Goal: Transaction & Acquisition: Book appointment/travel/reservation

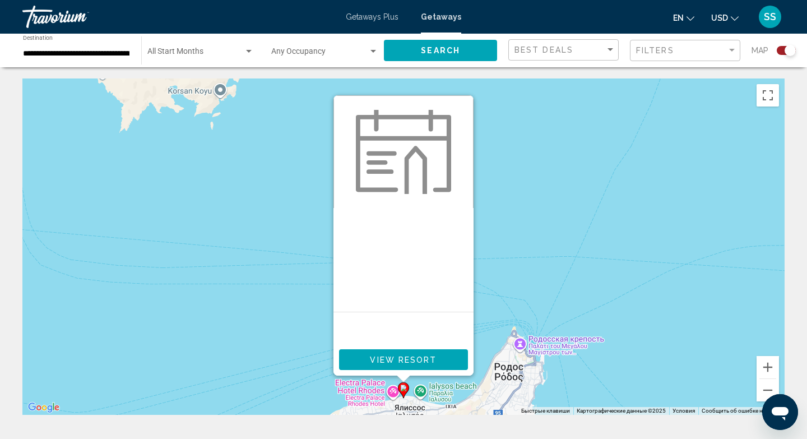
click at [384, 365] on button "View Resort" at bounding box center [403, 359] width 129 height 21
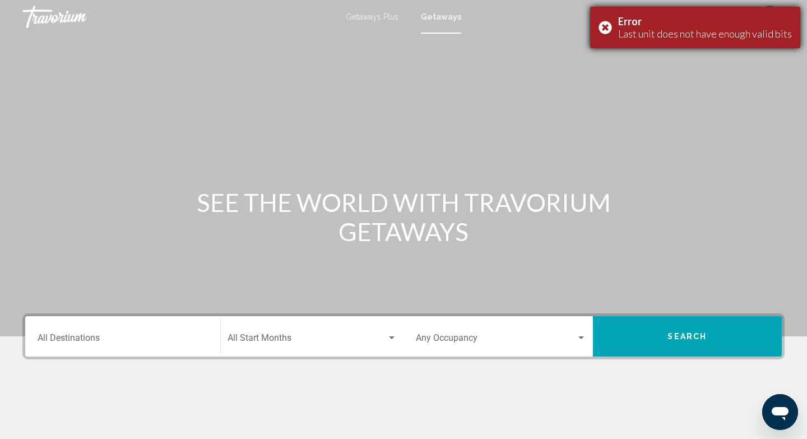
click at [613, 27] on div "Error Last unit does not have enough valid bits" at bounding box center [695, 27] width 210 height 41
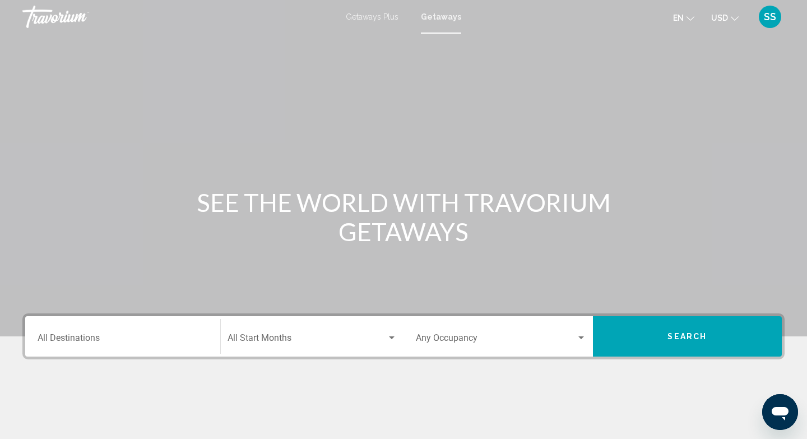
click at [100, 343] on input "Destination All Destinations" at bounding box center [123, 340] width 170 height 10
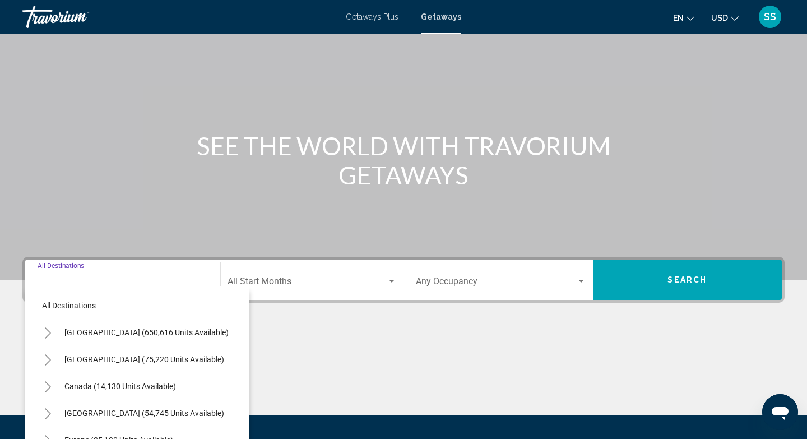
scroll to position [170, 0]
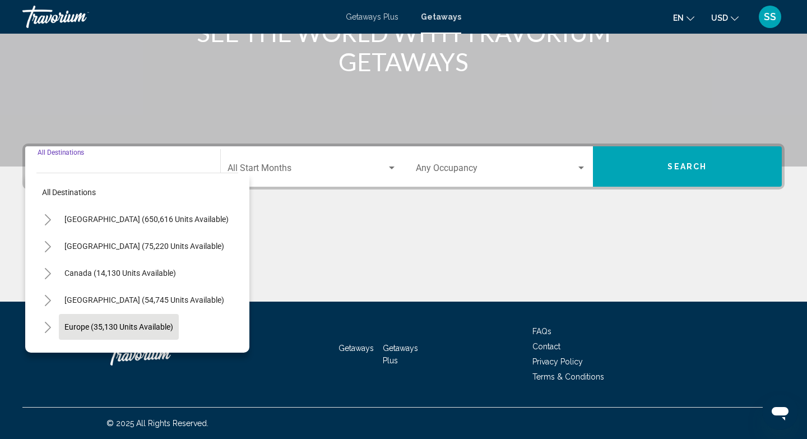
click at [119, 320] on button "Europe (35,130 units available)" at bounding box center [119, 327] width 120 height 26
type input "**********"
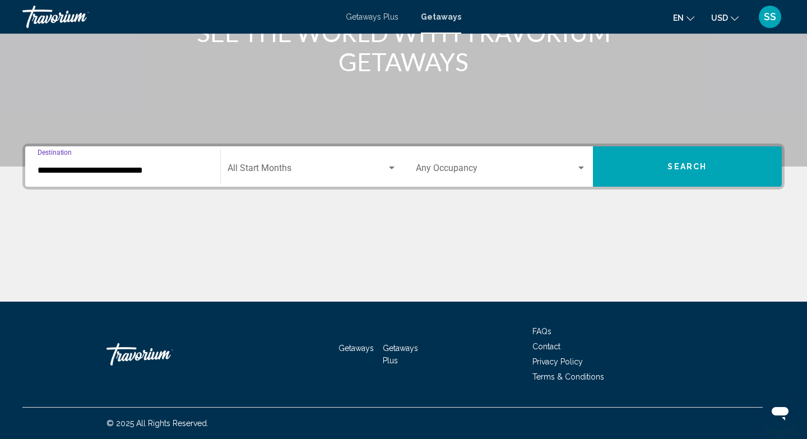
click at [339, 165] on span "Search widget" at bounding box center [308, 170] width 160 height 10
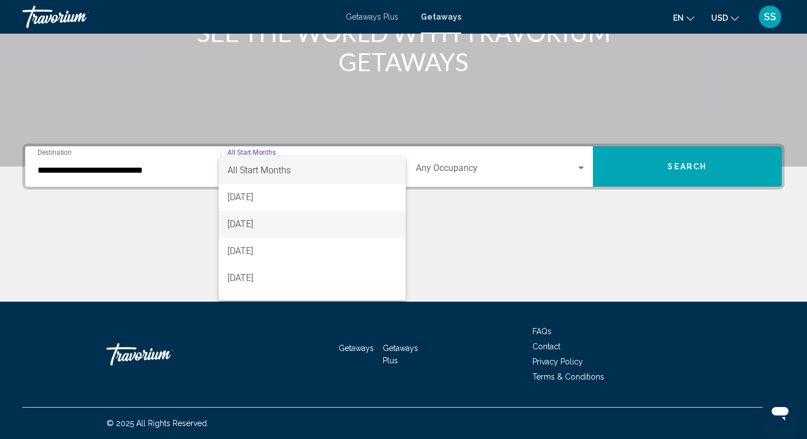
click at [298, 227] on span "[DATE]" at bounding box center [313, 224] width 170 height 27
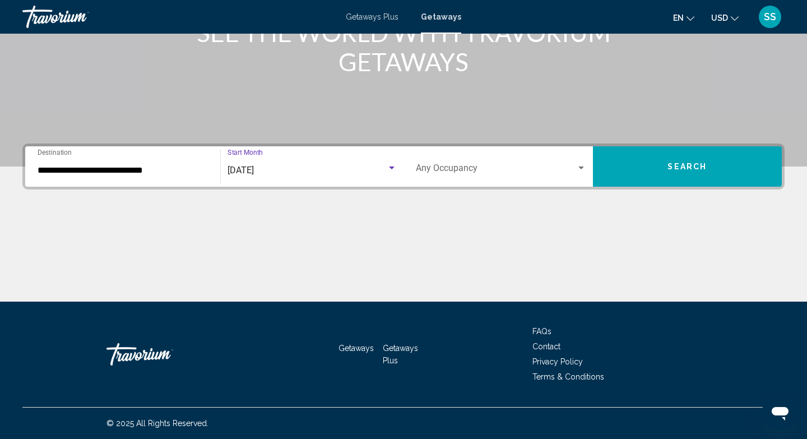
click at [513, 168] on span "Search widget" at bounding box center [496, 170] width 160 height 10
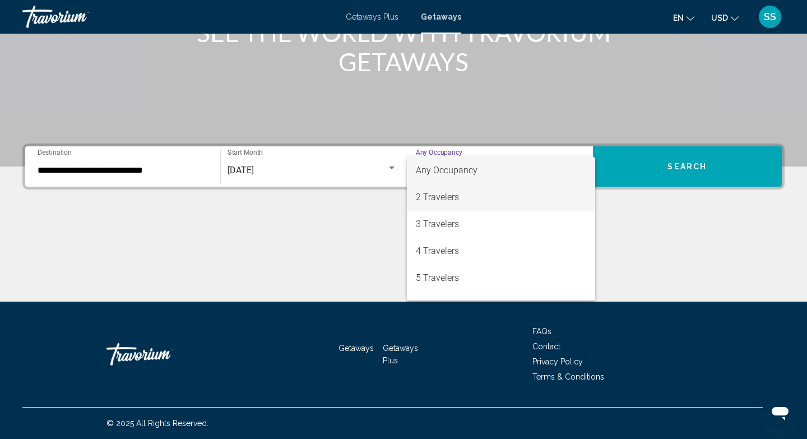
click at [520, 196] on span "2 Travelers" at bounding box center [501, 197] width 170 height 27
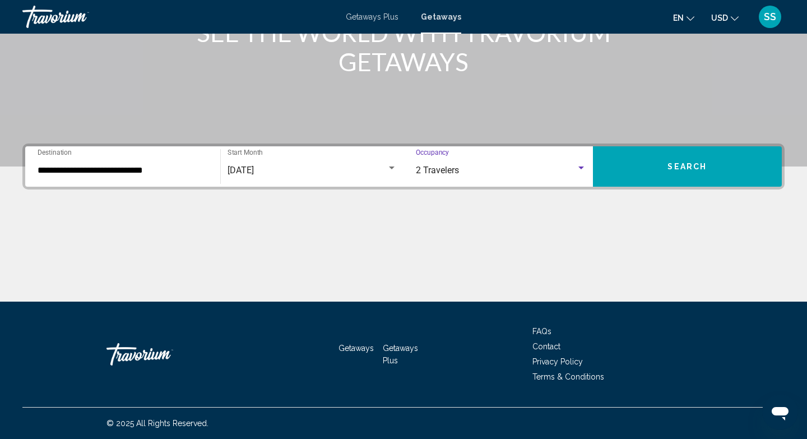
click at [676, 166] on span "Search" at bounding box center [687, 167] width 39 height 9
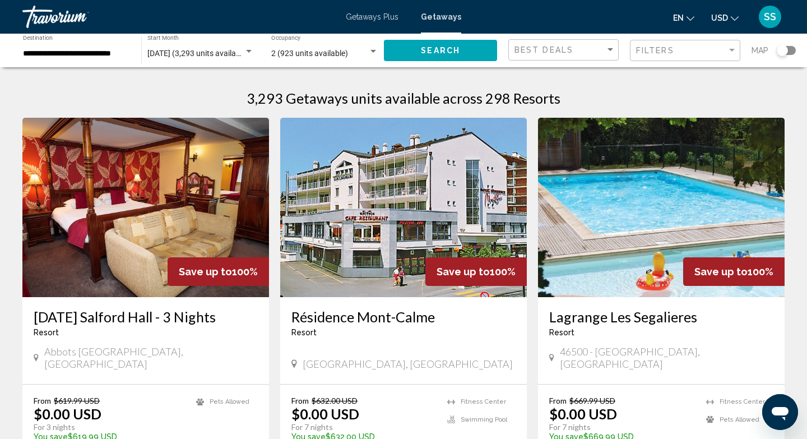
click at [791, 52] on div "Search widget" at bounding box center [786, 50] width 19 height 9
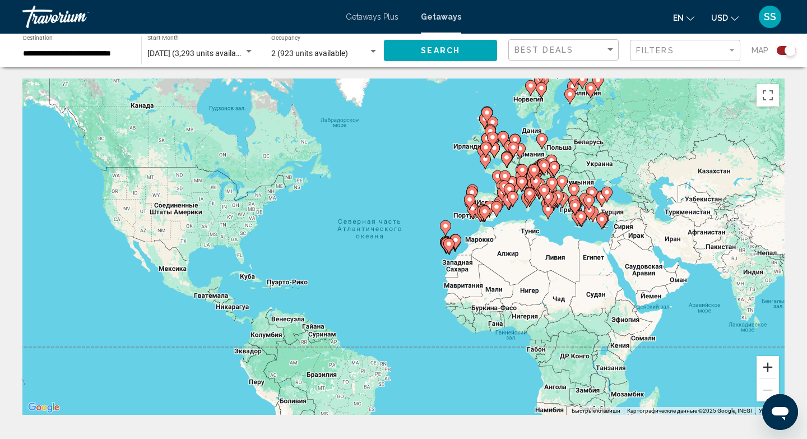
click at [768, 368] on button "Увеличить" at bounding box center [768, 367] width 22 height 22
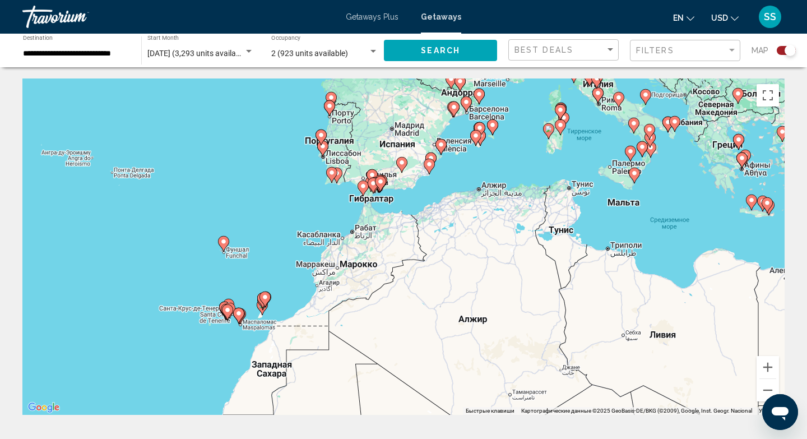
drag, startPoint x: 733, startPoint y: 215, endPoint x: 385, endPoint y: 260, distance: 351.1
click at [385, 260] on div "Чтобы активировать перетаскивание с помощью клавиатуры, нажмите Alt + Ввод. Пос…" at bounding box center [403, 246] width 762 height 336
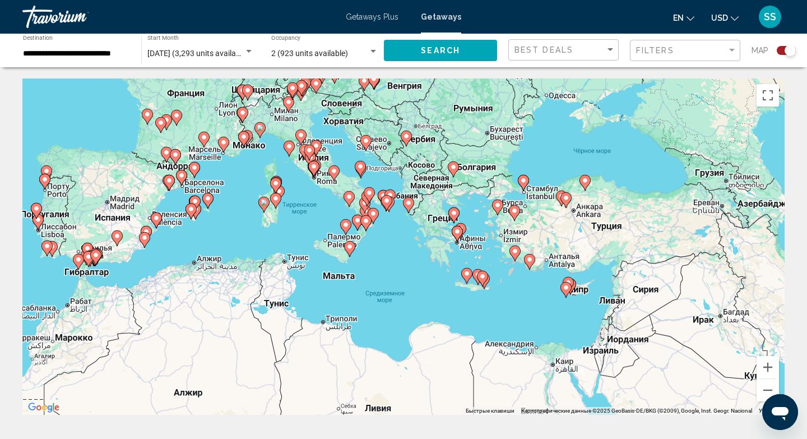
drag, startPoint x: 593, startPoint y: 253, endPoint x: 304, endPoint y: 327, distance: 297.9
click at [304, 327] on div "Чтобы активировать перетаскивание с помощью клавиатуры, нажмите Alt + Ввод. Пос…" at bounding box center [403, 246] width 762 height 336
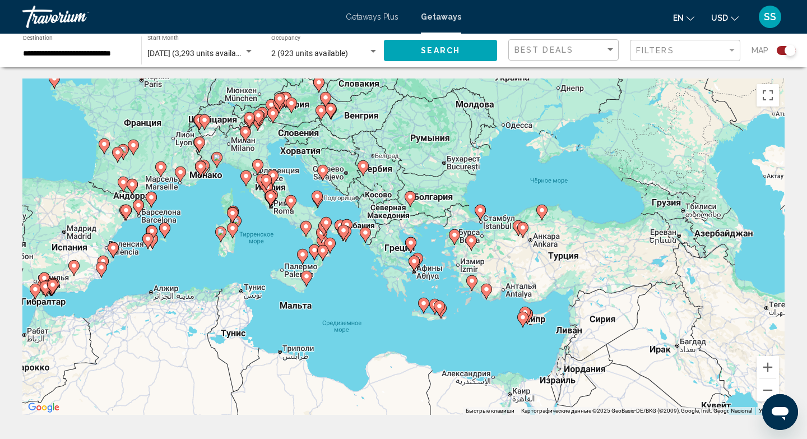
drag, startPoint x: 420, startPoint y: 245, endPoint x: 376, endPoint y: 276, distance: 53.5
click at [376, 276] on div "Чтобы активировать перетаскивание с помощью клавиатуры, нажмите Alt + Ввод. Пос…" at bounding box center [403, 246] width 762 height 336
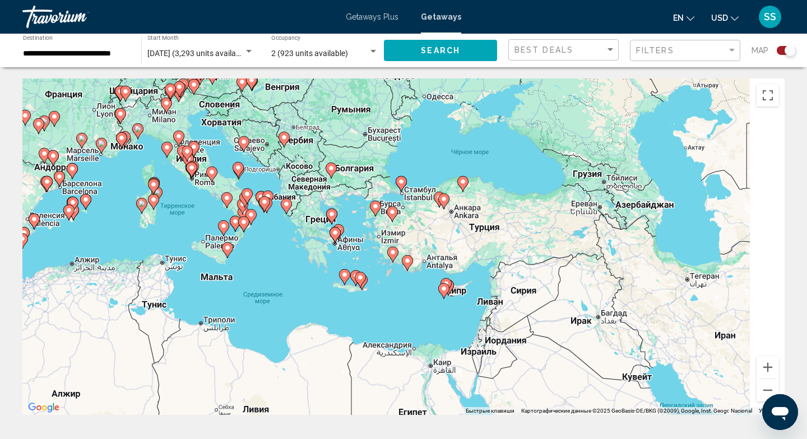
drag, startPoint x: 537, startPoint y: 349, endPoint x: 456, endPoint y: 320, distance: 86.4
click at [456, 320] on div "Чтобы активировать перетаскивание с помощью клавиатуры, нажмите Alt + Ввод. Пос…" at bounding box center [403, 246] width 762 height 336
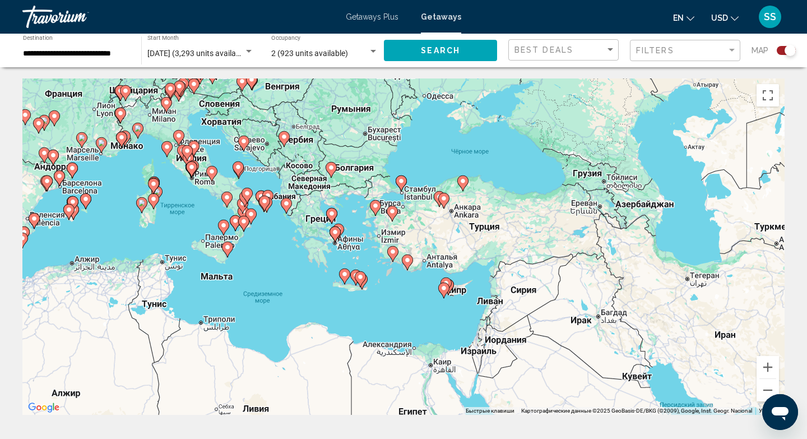
click at [447, 291] on image "Main content" at bounding box center [444, 288] width 7 height 7
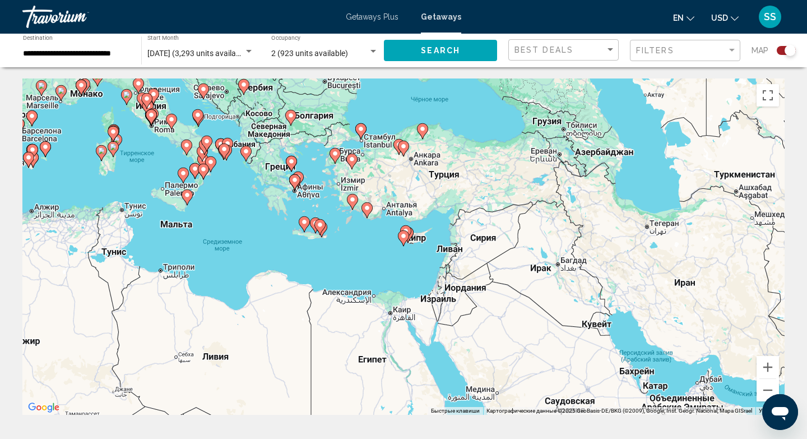
click at [406, 234] on image "Main content" at bounding box center [403, 236] width 7 height 7
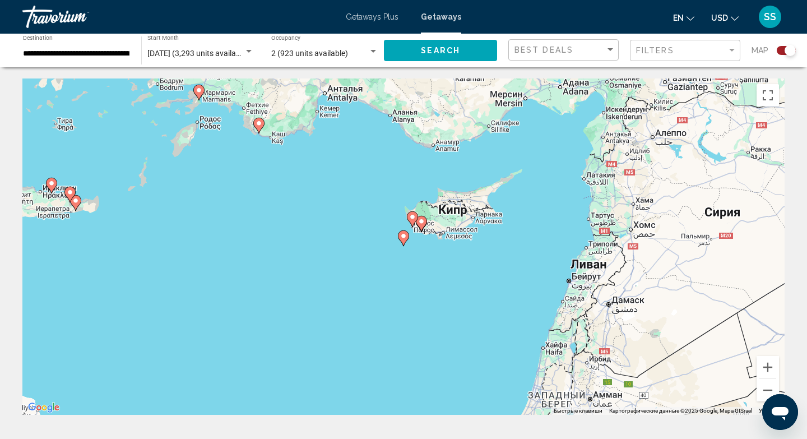
click at [419, 221] on image "Main content" at bounding box center [421, 221] width 7 height 7
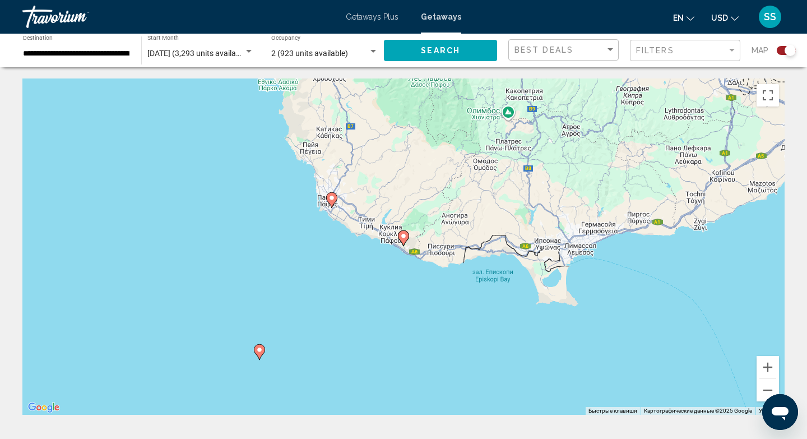
click at [261, 349] on image "Main content" at bounding box center [259, 349] width 7 height 7
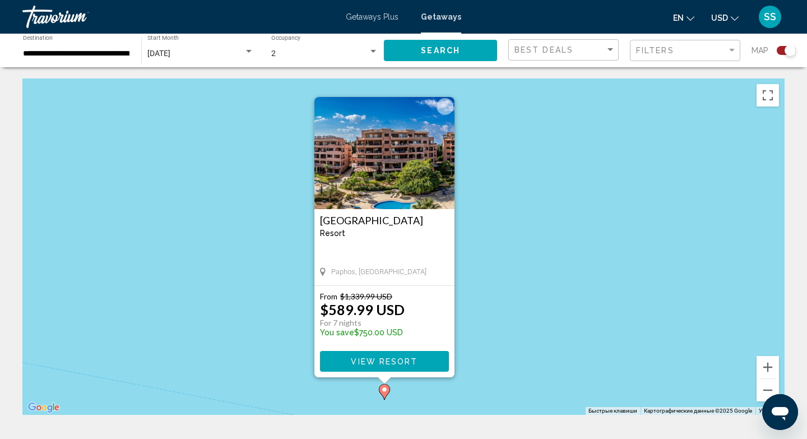
drag, startPoint x: 623, startPoint y: 164, endPoint x: 604, endPoint y: 167, distance: 19.8
click at [604, 167] on div "Чтобы активировать перетаскивание с помощью клавиатуры, нажмите Alt + Ввод. Пос…" at bounding box center [403, 246] width 762 height 336
click at [503, 143] on div "Чтобы активировать перетаскивание с помощью клавиатуры, нажмите Alt + Ввод. Пос…" at bounding box center [403, 246] width 762 height 336
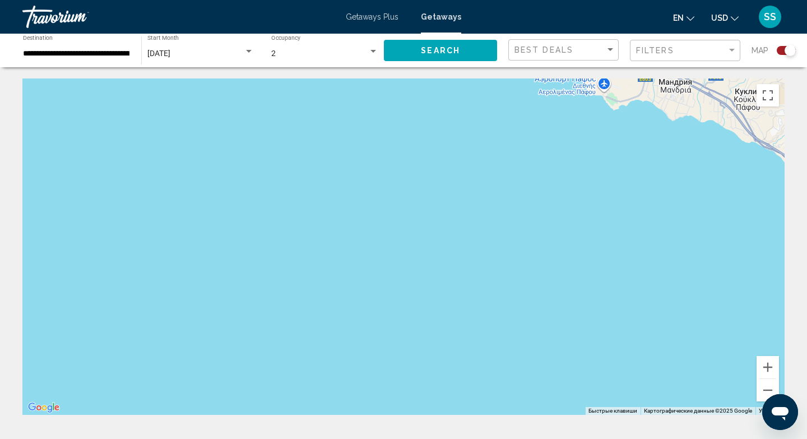
drag, startPoint x: 626, startPoint y: 191, endPoint x: 464, endPoint y: 396, distance: 262.2
click at [464, 396] on div "Чтобы активировать перетаскивание с помощью клавиатуры, нажмите Alt + Ввод. Пос…" at bounding box center [403, 246] width 762 height 336
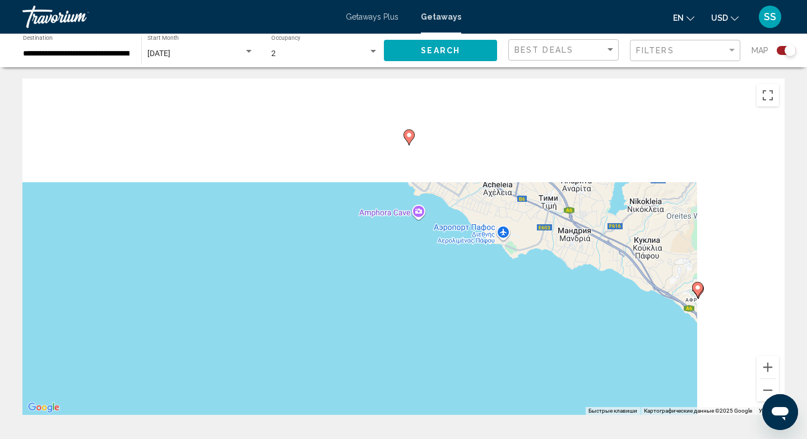
drag, startPoint x: 543, startPoint y: 228, endPoint x: 443, endPoint y: 372, distance: 175.4
click at [443, 372] on div "Чтобы активировать перетаскивание с помощью клавиатуры, нажмите Alt + Ввод. Пос…" at bounding box center [403, 246] width 762 height 336
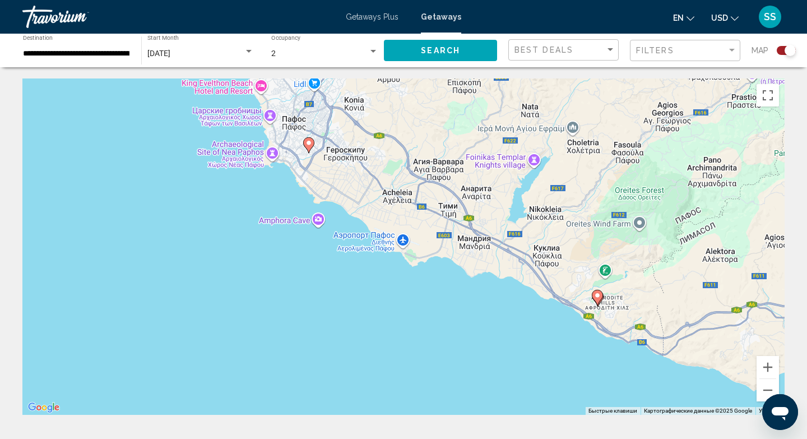
drag, startPoint x: 470, startPoint y: 295, endPoint x: 375, endPoint y: 303, distance: 95.6
click at [375, 303] on div "Чтобы активировать перетаскивание с помощью клавиатуры, нажмите Alt + Ввод. Пос…" at bounding box center [403, 246] width 762 height 336
click at [766, 388] on button "Уменьшить" at bounding box center [768, 390] width 22 height 22
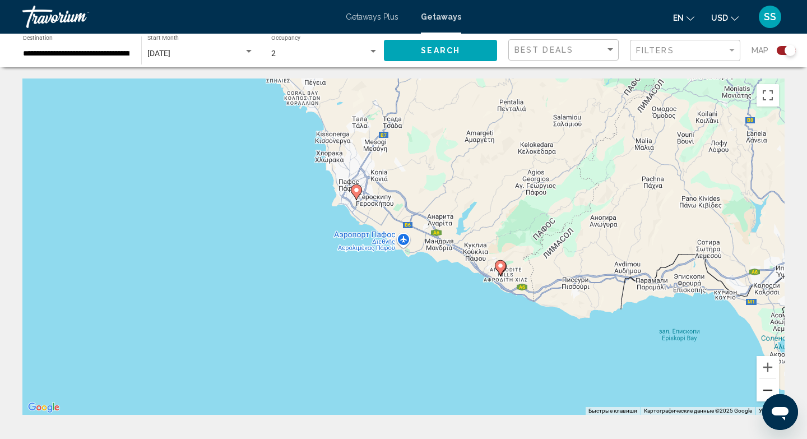
click at [765, 396] on button "Уменьшить" at bounding box center [768, 390] width 22 height 22
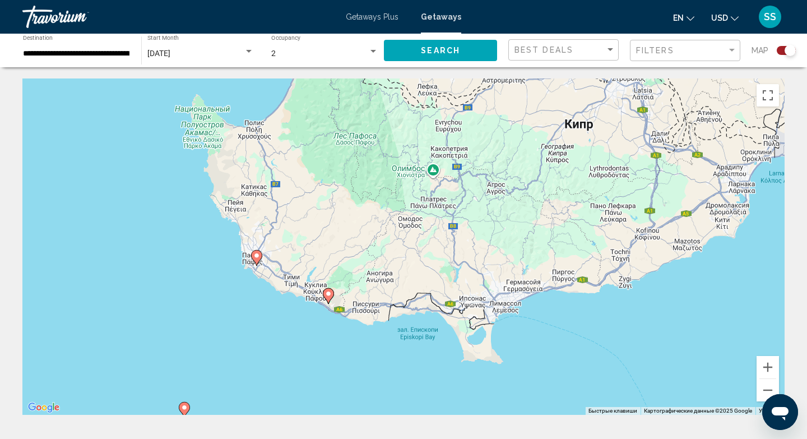
drag, startPoint x: 686, startPoint y: 172, endPoint x: 562, endPoint y: 211, distance: 130.5
click at [562, 213] on div "Чтобы активировать перетаскивание с помощью клавиатуры, нажмите Alt + Ввод. Пос…" at bounding box center [403, 246] width 762 height 336
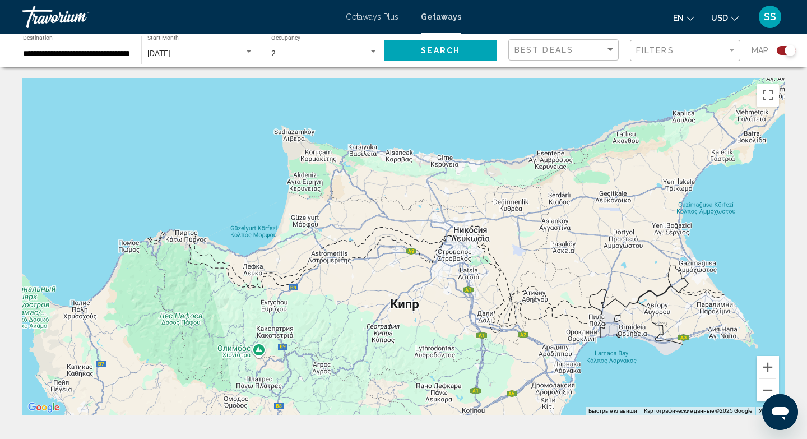
drag, startPoint x: 662, startPoint y: 167, endPoint x: 479, endPoint y: 354, distance: 261.7
click at [479, 357] on div "Чтобы активировать перетаскивание с помощью клавиатуры, нажмите Alt + Ввод. Пос…" at bounding box center [403, 246] width 762 height 336
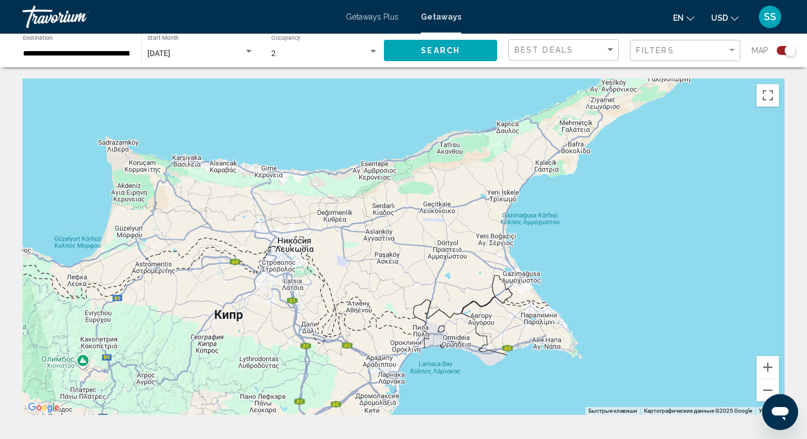
drag, startPoint x: 596, startPoint y: 262, endPoint x: 424, endPoint y: 264, distance: 171.6
click at [424, 264] on div "Чтобы активировать перетаскивание с помощью клавиатуры, нажмите Alt + Ввод. Пос…" at bounding box center [403, 246] width 762 height 336
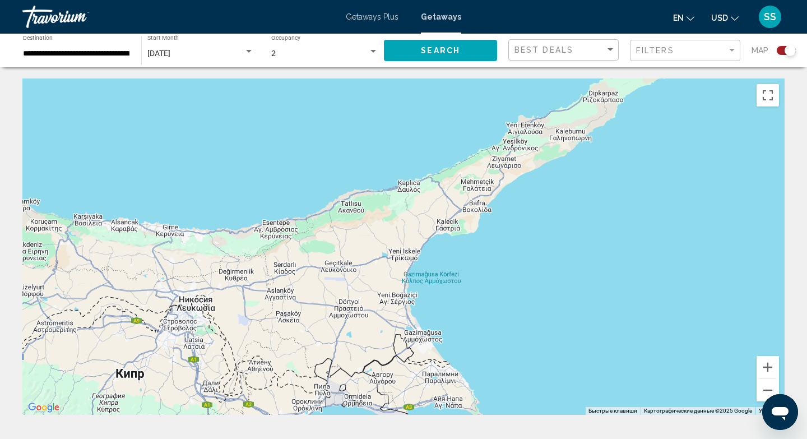
drag, startPoint x: 486, startPoint y: 299, endPoint x: 386, endPoint y: 360, distance: 117.3
click at [386, 360] on div "Чтобы активировать перетаскивание с помощью клавиатуры, нажмите Alt + Ввод. Пос…" at bounding box center [403, 246] width 762 height 336
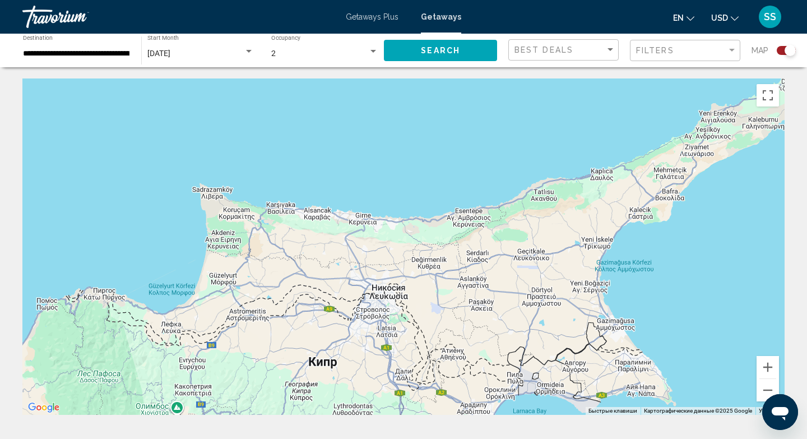
drag, startPoint x: 386, startPoint y: 360, endPoint x: 580, endPoint y: 348, distance: 193.9
click at [580, 348] on div "Main content" at bounding box center [403, 246] width 762 height 336
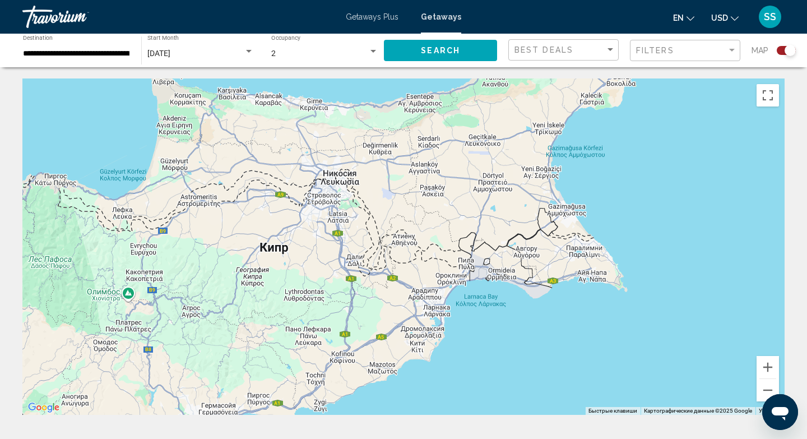
drag, startPoint x: 409, startPoint y: 389, endPoint x: 360, endPoint y: 273, distance: 125.9
click at [360, 273] on div "Чтобы активировать перетаскивание с помощью клавиатуры, нажмите Alt + Ввод. Пос…" at bounding box center [403, 246] width 762 height 336
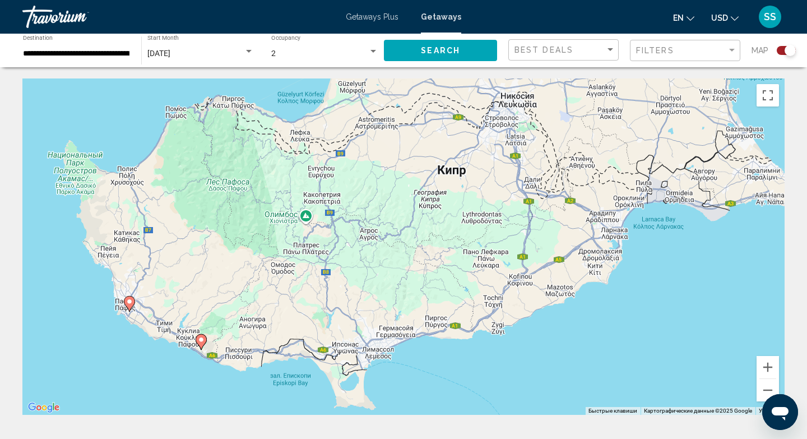
drag, startPoint x: 340, startPoint y: 368, endPoint x: 517, endPoint y: 290, distance: 194.3
click at [517, 290] on div "Чтобы активировать перетаскивание с помощью клавиатуры, нажмите Alt + Ввод. Пос…" at bounding box center [403, 246] width 762 height 336
click at [514, 272] on div "Чтобы активировать перетаскивание с помощью клавиатуры, нажмите Alt + Ввод. Пос…" at bounding box center [403, 246] width 762 height 336
click at [128, 301] on image "Main content" at bounding box center [129, 301] width 7 height 7
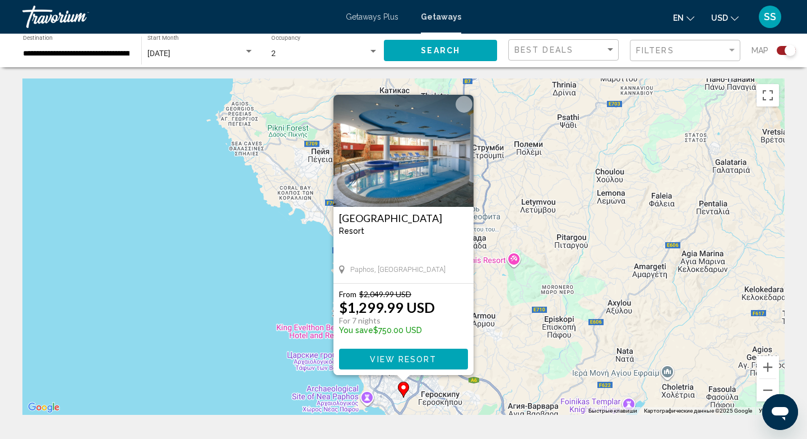
click at [596, 186] on div "Чтобы активировать перетаскивание с помощью клавиатуры, нажмите Alt + Ввод. Пос…" at bounding box center [403, 246] width 762 height 336
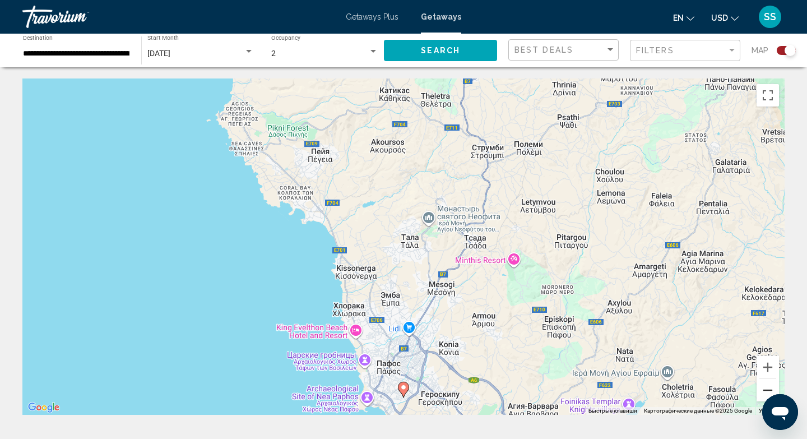
click at [764, 387] on button "Уменьшить" at bounding box center [768, 390] width 22 height 22
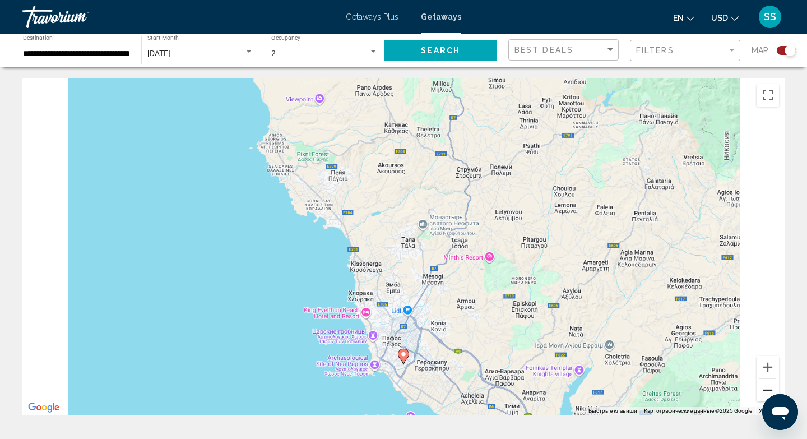
click at [764, 387] on button "Уменьшить" at bounding box center [768, 390] width 22 height 22
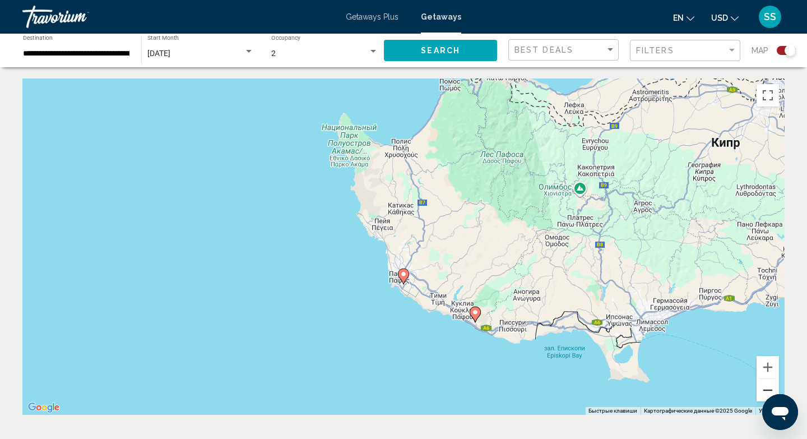
click at [764, 387] on button "Уменьшить" at bounding box center [768, 390] width 22 height 22
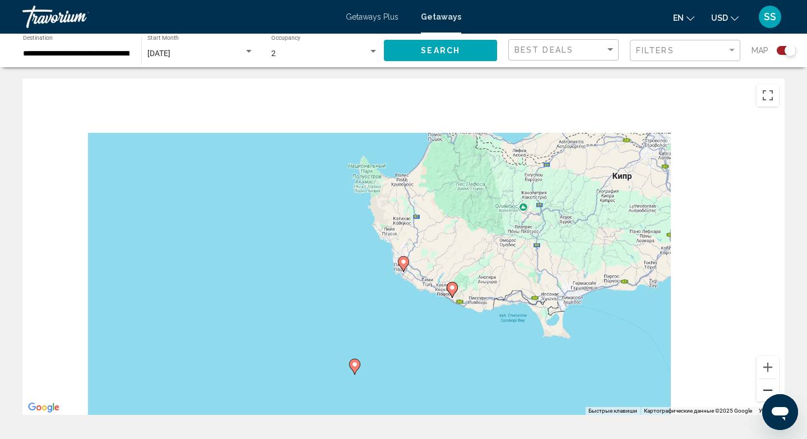
click at [764, 387] on button "Уменьшить" at bounding box center [768, 390] width 22 height 22
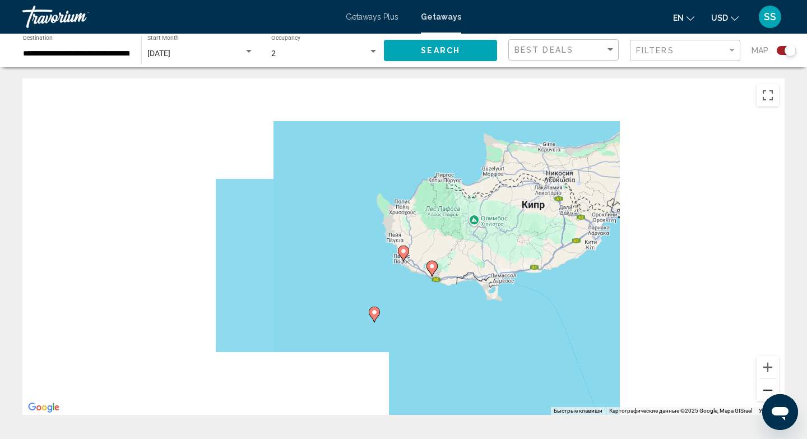
click at [764, 387] on button "Уменьшить" at bounding box center [768, 390] width 22 height 22
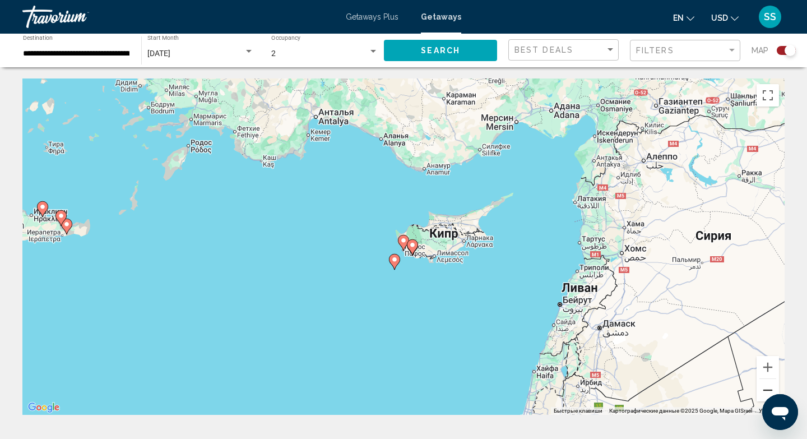
click at [764, 387] on button "Уменьшить" at bounding box center [768, 390] width 22 height 22
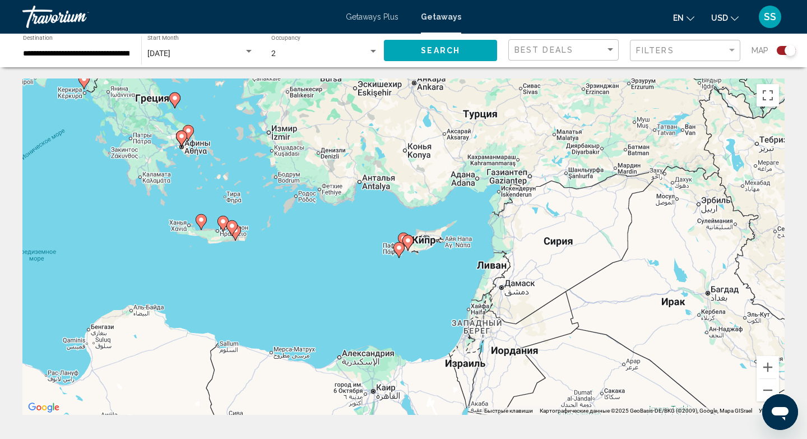
click at [118, 49] on input "**********" at bounding box center [76, 53] width 107 height 9
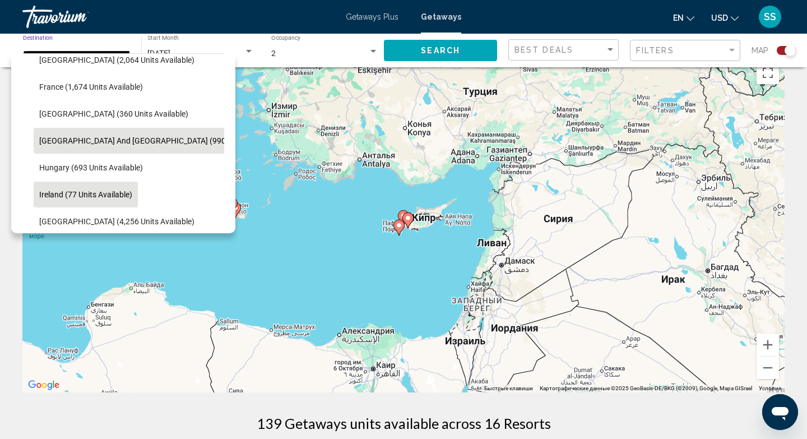
scroll to position [45, 0]
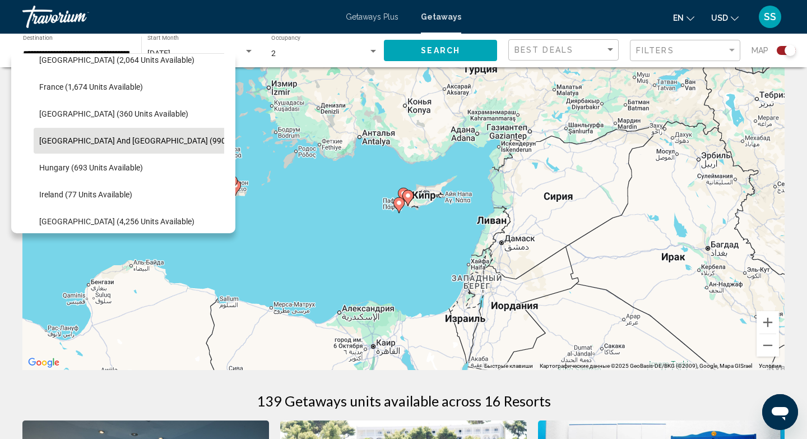
drag, startPoint x: 220, startPoint y: 131, endPoint x: 218, endPoint y: 176, distance: 44.9
click at [218, 176] on ul "[GEOGRAPHIC_DATA] (146 units available) [GEOGRAPHIC_DATA] (1,105 units availabl…" at bounding box center [123, 235] width 202 height 646
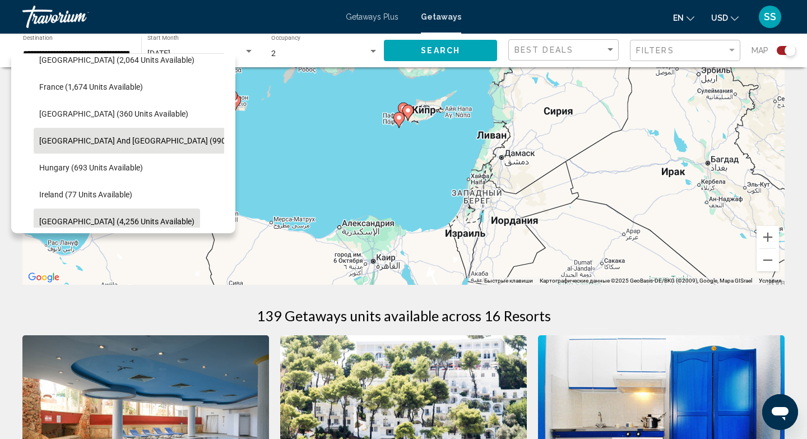
scroll to position [135, 0]
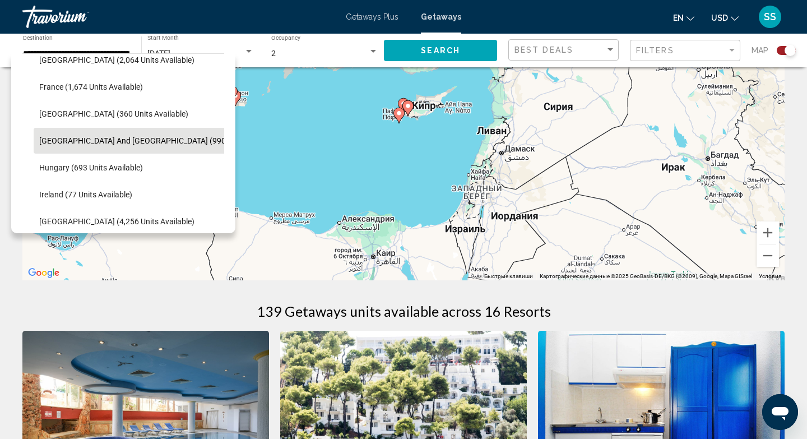
click at [219, 145] on li "[GEOGRAPHIC_DATA] and [GEOGRAPHIC_DATA] (990 units available)" at bounding box center [160, 140] width 253 height 27
click at [104, 37] on div "**********" at bounding box center [76, 50] width 107 height 31
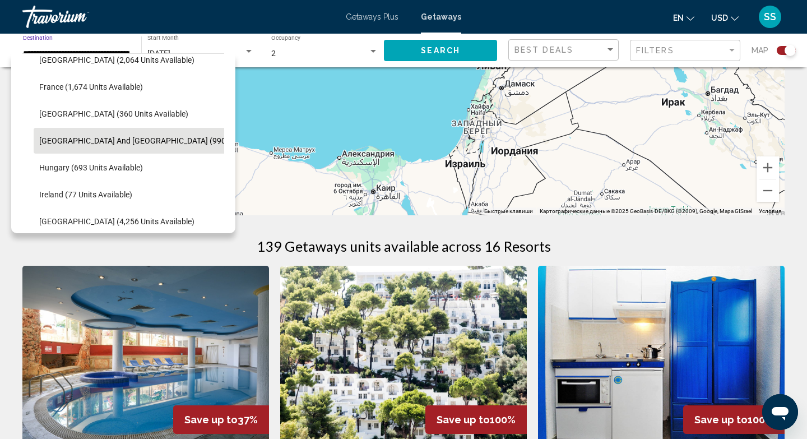
scroll to position [202, 0]
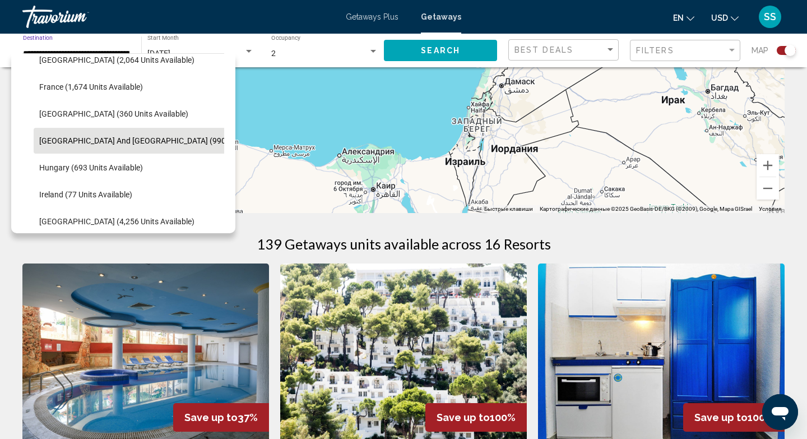
click at [221, 118] on li "[GEOGRAPHIC_DATA] (360 units available)" at bounding box center [129, 113] width 191 height 27
click at [221, 121] on li "[GEOGRAPHIC_DATA] (360 units available)" at bounding box center [129, 113] width 191 height 27
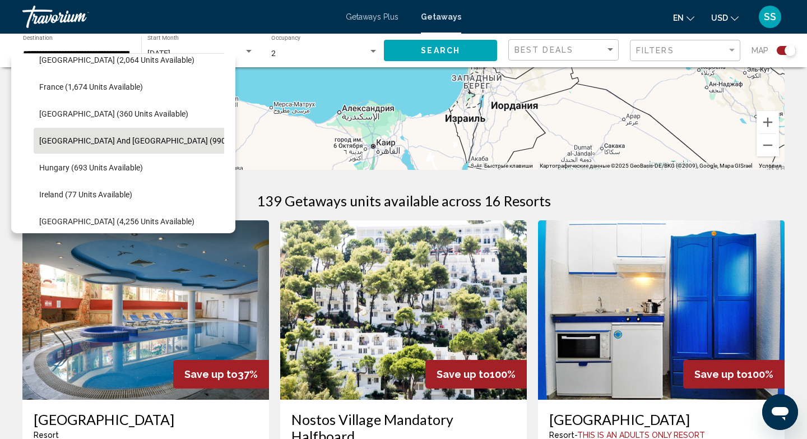
scroll to position [247, 0]
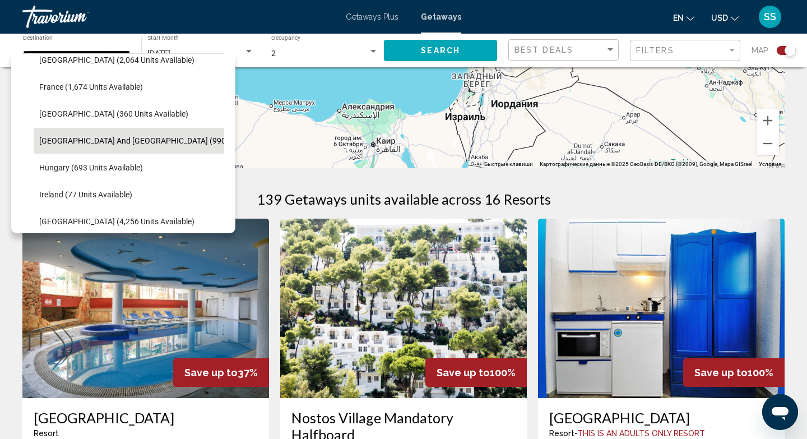
click at [221, 121] on li "[GEOGRAPHIC_DATA] (360 units available)" at bounding box center [129, 113] width 191 height 27
click at [224, 135] on div "All destinations [GEOGRAPHIC_DATA] (650,616 units available) [GEOGRAPHIC_DATA] …" at bounding box center [123, 143] width 224 height 180
click at [222, 140] on li "[GEOGRAPHIC_DATA] and [GEOGRAPHIC_DATA] (990 units available)" at bounding box center [160, 140] width 253 height 27
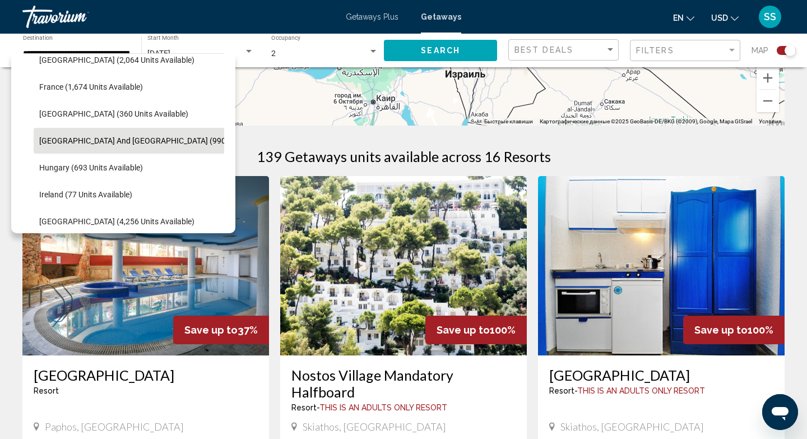
scroll to position [292, 0]
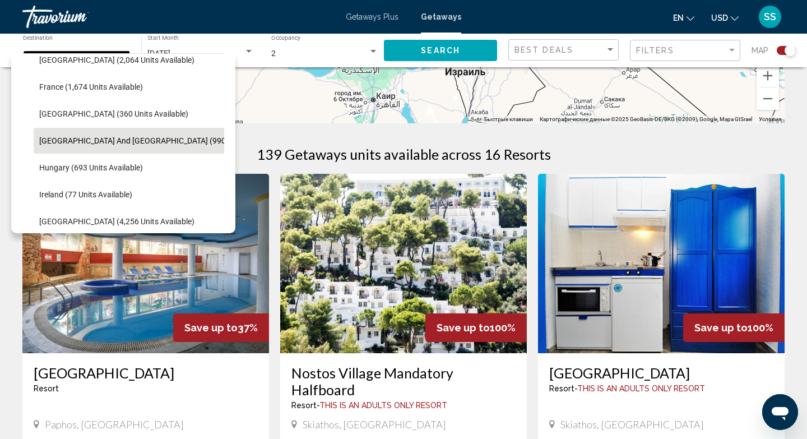
drag, startPoint x: 218, startPoint y: 121, endPoint x: 208, endPoint y: 202, distance: 81.9
click at [208, 202] on ul "[GEOGRAPHIC_DATA] (146 units available) [GEOGRAPHIC_DATA] (1,105 units availabl…" at bounding box center [123, 235] width 202 height 646
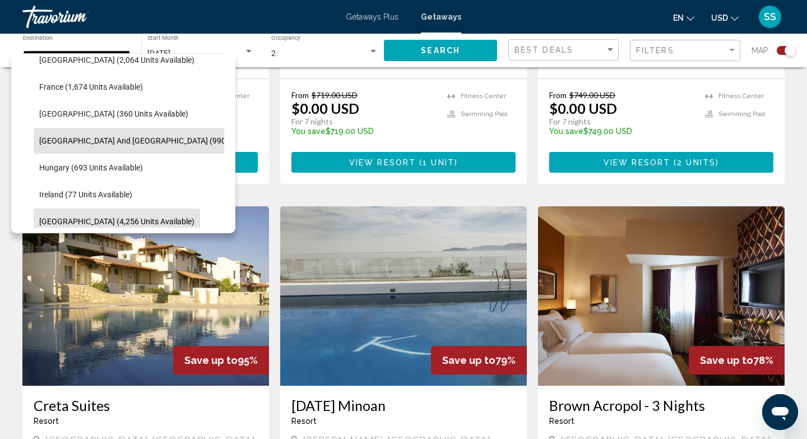
scroll to position [708, 0]
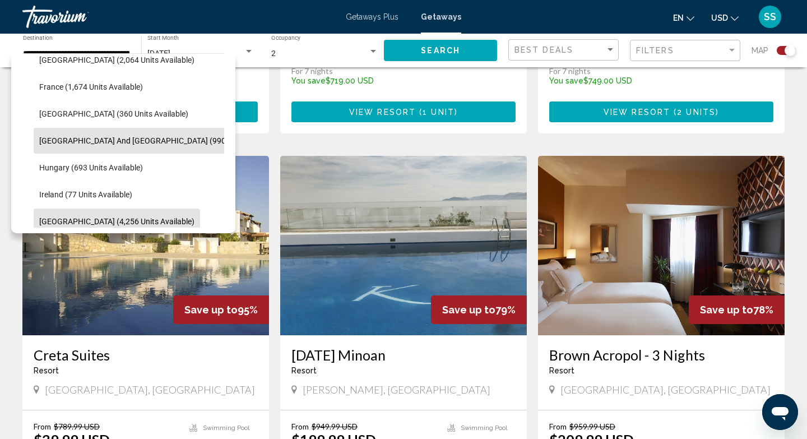
click at [96, 214] on button "[GEOGRAPHIC_DATA] (4,256 units available)" at bounding box center [117, 222] width 167 height 26
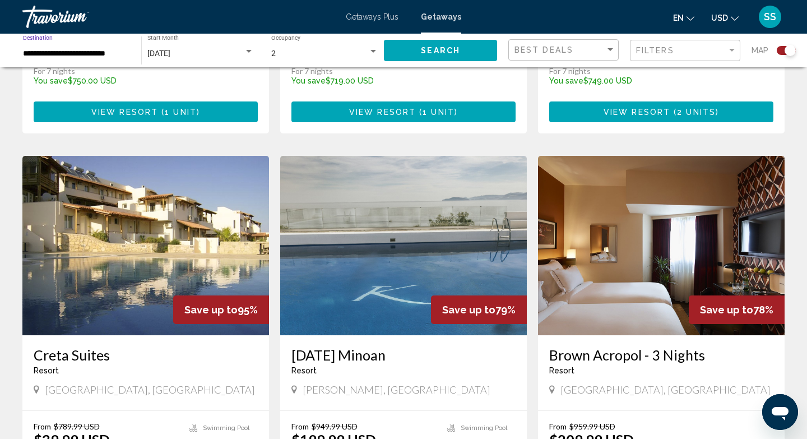
click at [129, 57] on input "**********" at bounding box center [76, 53] width 107 height 9
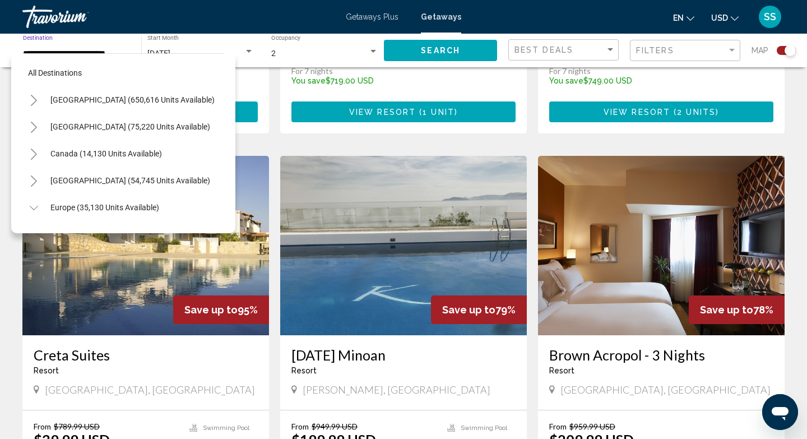
scroll to position [390, 0]
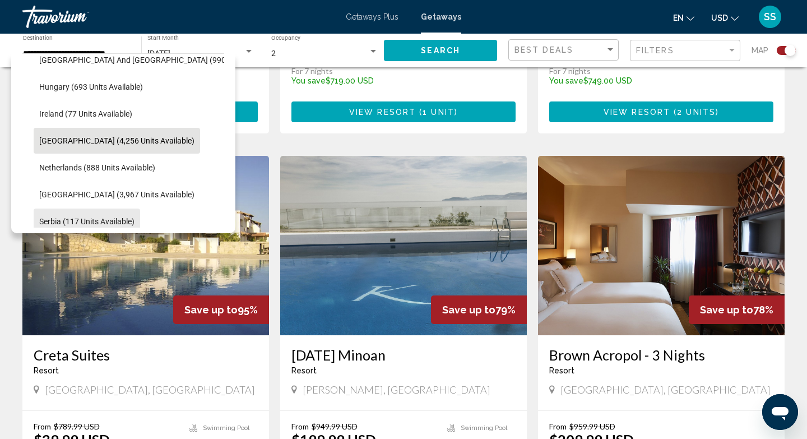
click at [124, 215] on button "Serbia (117 units available)" at bounding box center [87, 222] width 107 height 26
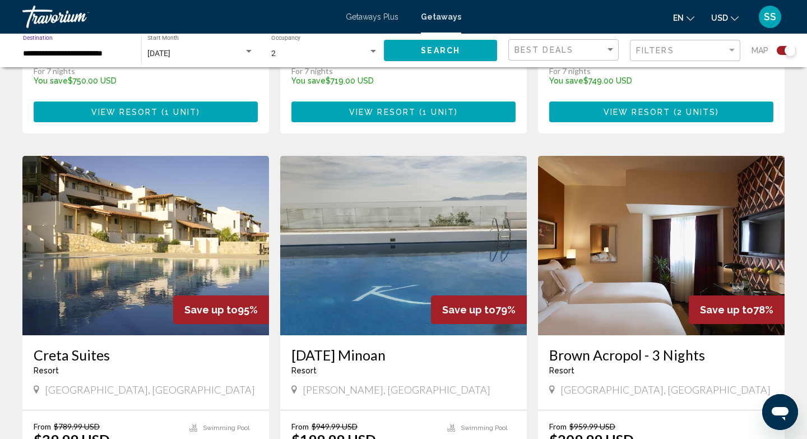
click at [108, 54] on input "**********" at bounding box center [76, 53] width 107 height 9
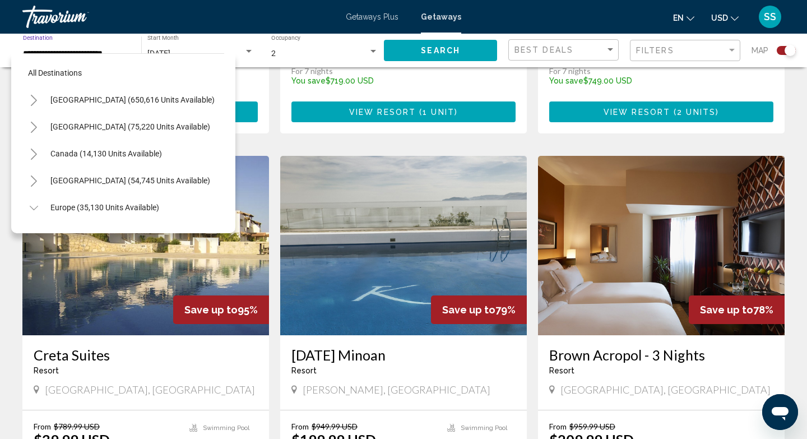
scroll to position [470, 0]
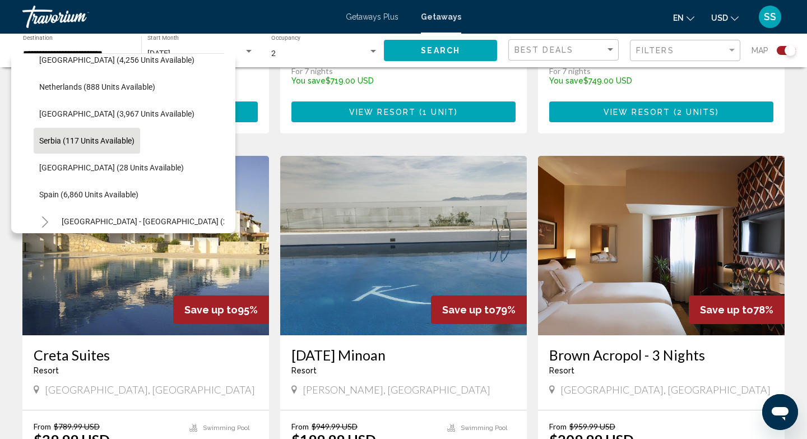
drag, startPoint x: 221, startPoint y: 158, endPoint x: 220, endPoint y: 169, distance: 11.9
click at [220, 169] on li "[GEOGRAPHIC_DATA] (28 units available)" at bounding box center [129, 167] width 191 height 27
click at [155, 219] on span "[GEOGRAPHIC_DATA] - [GEOGRAPHIC_DATA] (2,547 units available)" at bounding box center [180, 221] width 237 height 9
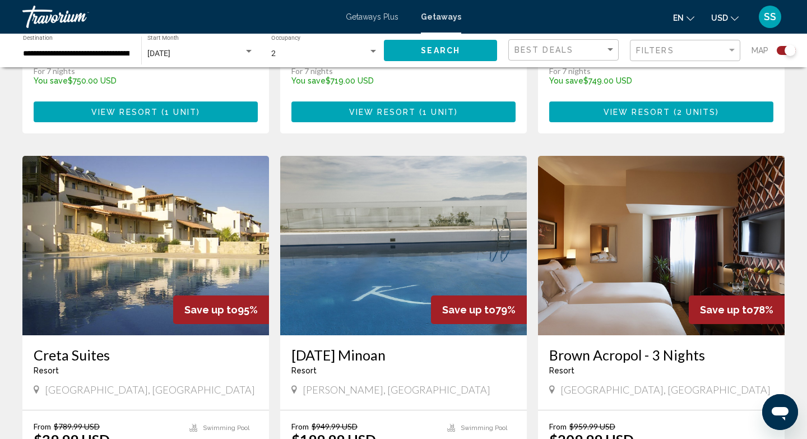
click at [128, 47] on div "**********" at bounding box center [76, 50] width 107 height 31
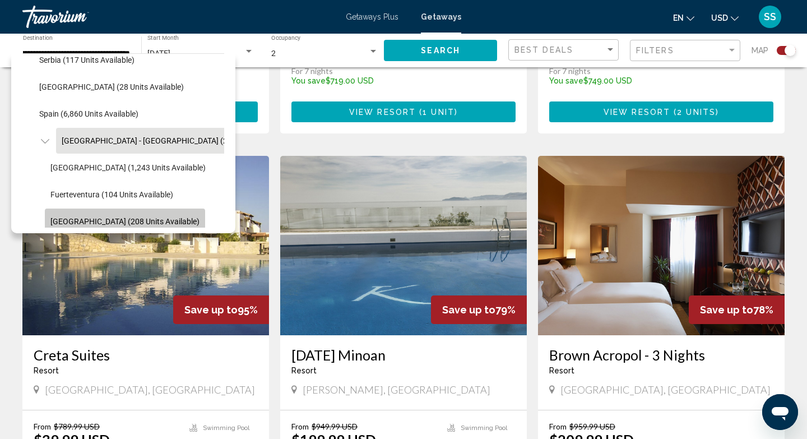
scroll to position [0, 0]
click at [142, 218] on span "[GEOGRAPHIC_DATA] (208 units available)" at bounding box center [124, 221] width 149 height 9
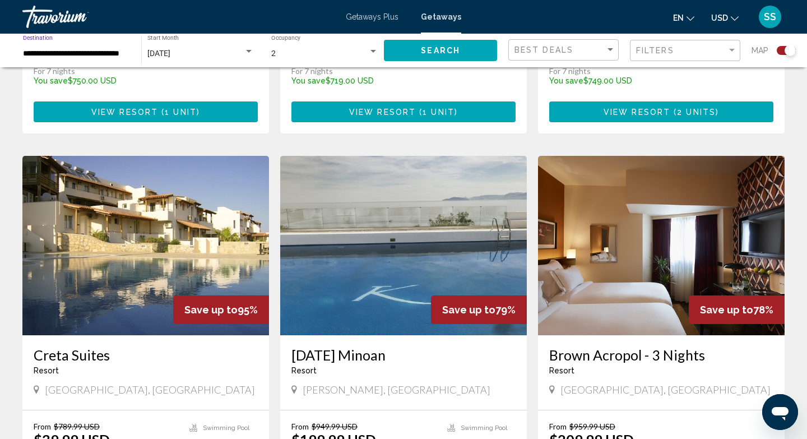
scroll to position [0, 11]
click at [113, 54] on input "**********" at bounding box center [76, 53] width 107 height 9
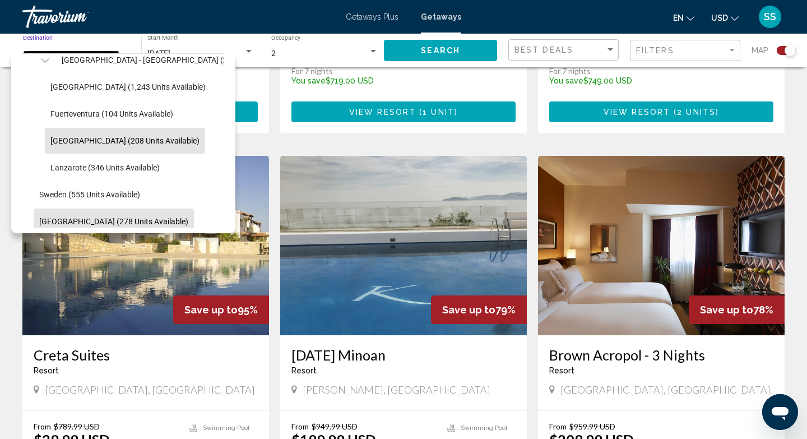
scroll to position [0, 0]
click at [109, 214] on button "[GEOGRAPHIC_DATA] (278 units available)" at bounding box center [114, 222] width 160 height 26
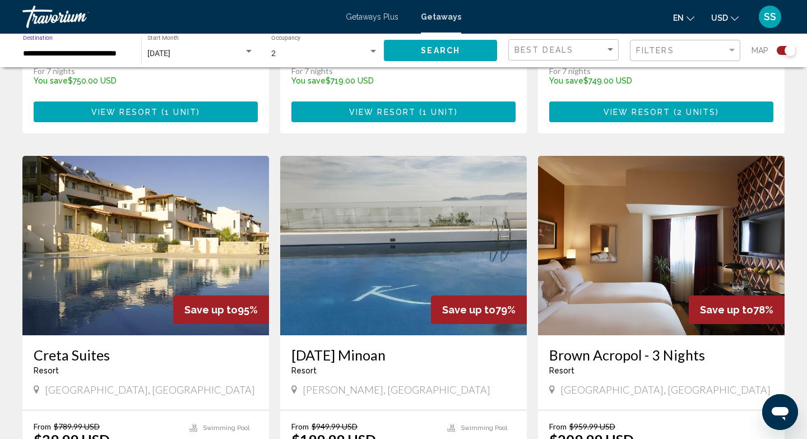
click at [95, 54] on input "**********" at bounding box center [76, 53] width 107 height 9
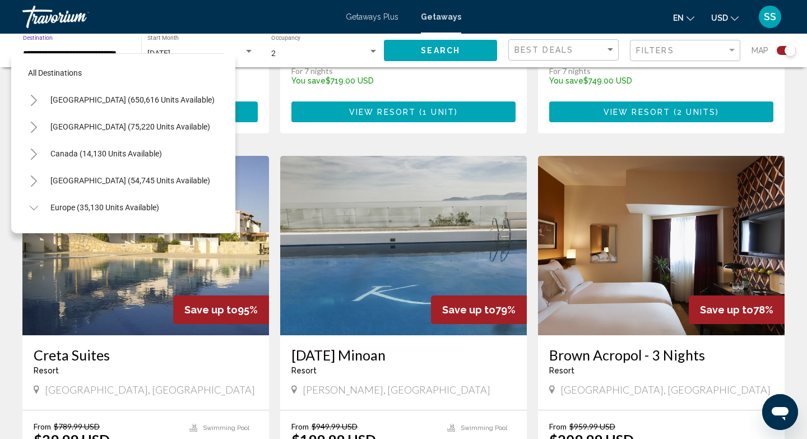
scroll to position [713, 0]
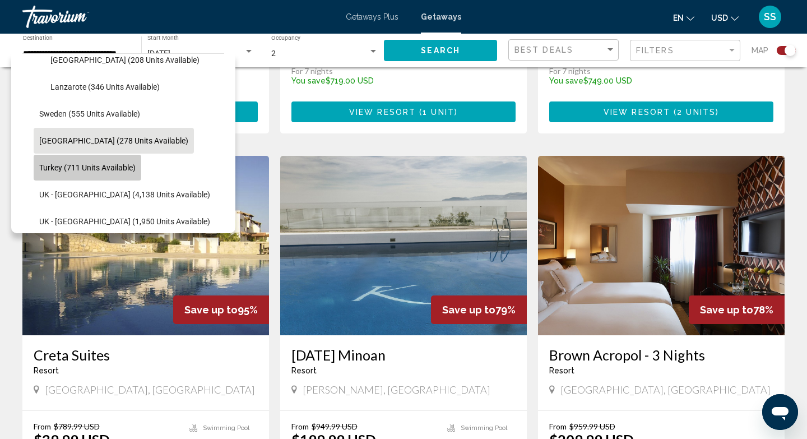
click at [105, 164] on span "Turkey (711 units available)" at bounding box center [87, 167] width 96 height 9
type input "**********"
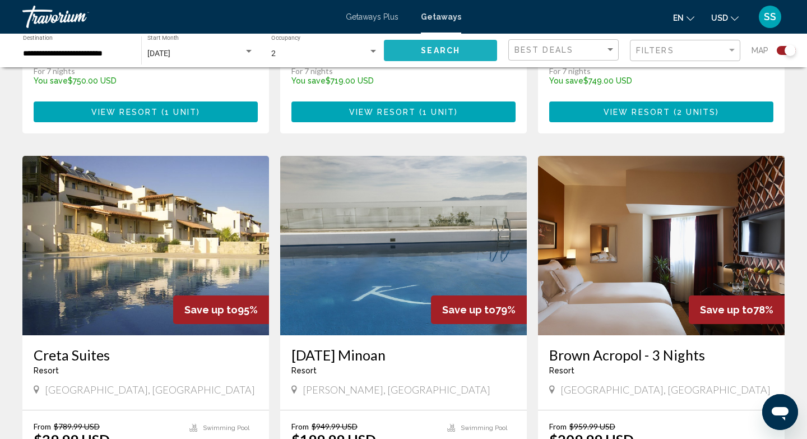
click at [440, 44] on button "Search" at bounding box center [440, 50] width 113 height 21
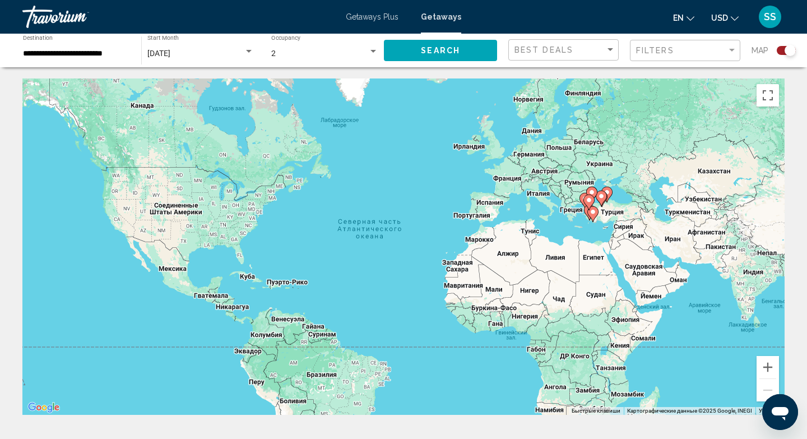
click at [597, 210] on icon "Main content" at bounding box center [593, 214] width 10 height 15
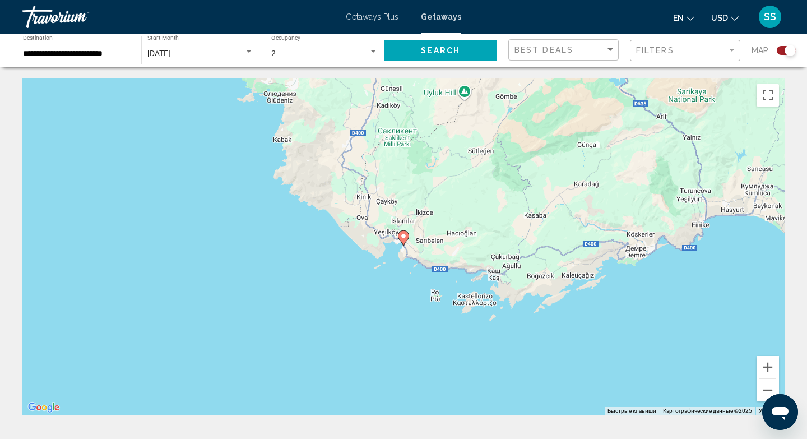
click at [406, 235] on image "Main content" at bounding box center [403, 236] width 7 height 7
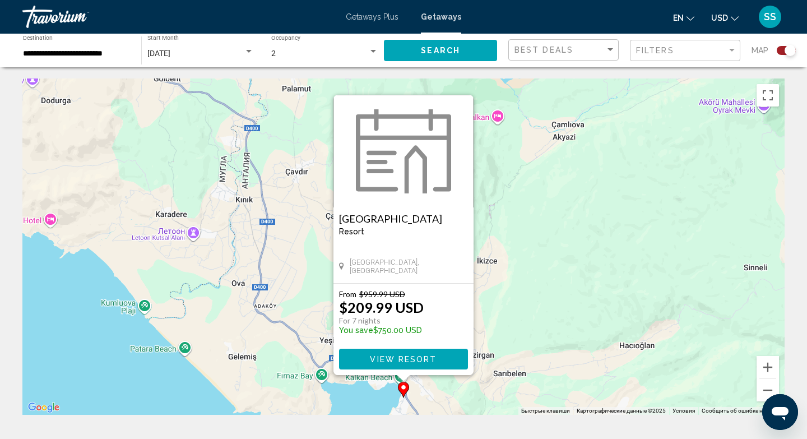
click at [404, 353] on button "View Resort" at bounding box center [403, 359] width 129 height 21
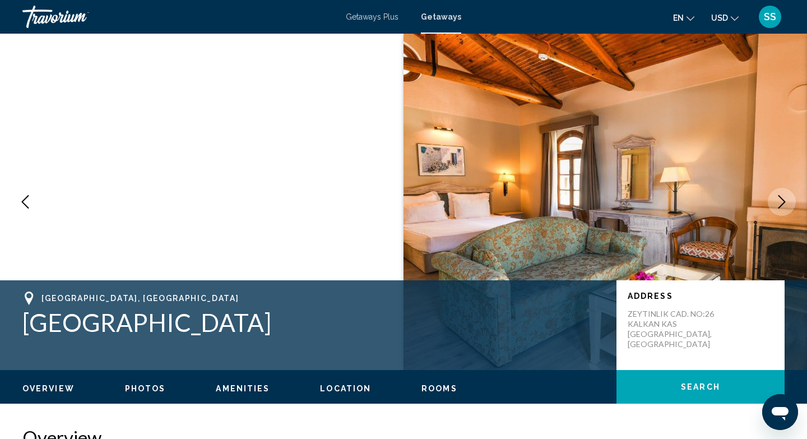
click at [784, 200] on icon "Next image" at bounding box center [781, 201] width 13 height 13
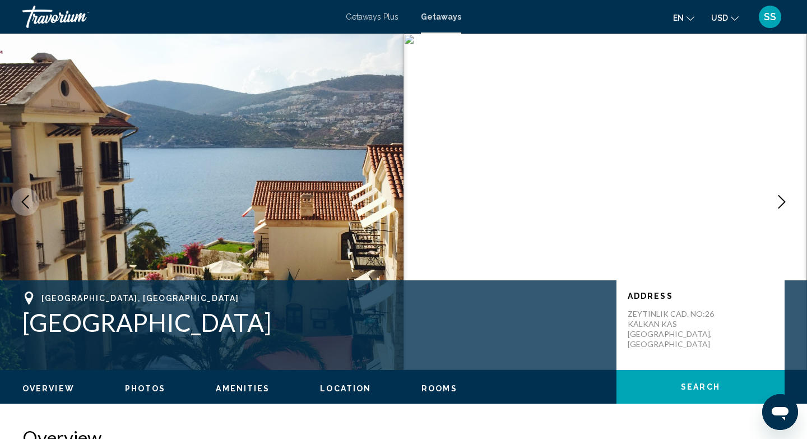
click at [776, 206] on icon "Next image" at bounding box center [781, 201] width 13 height 13
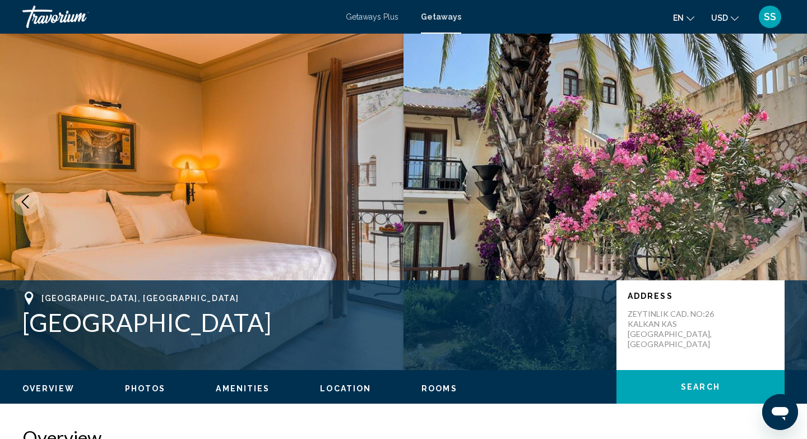
click at [776, 207] on icon "Next image" at bounding box center [781, 201] width 13 height 13
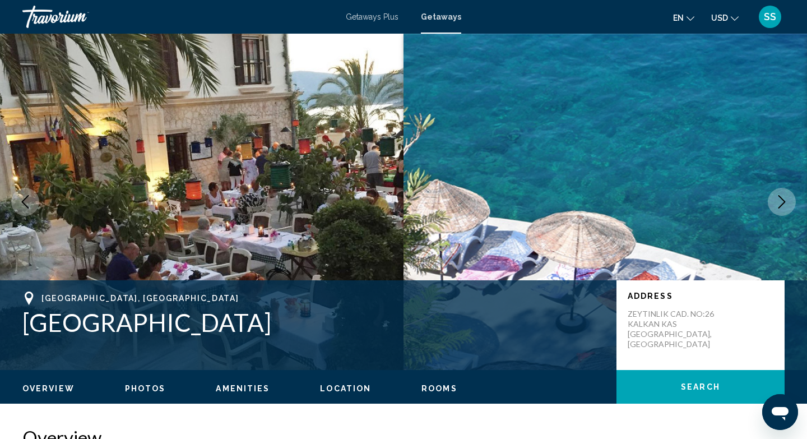
click at [779, 207] on icon "Next image" at bounding box center [782, 201] width 7 height 13
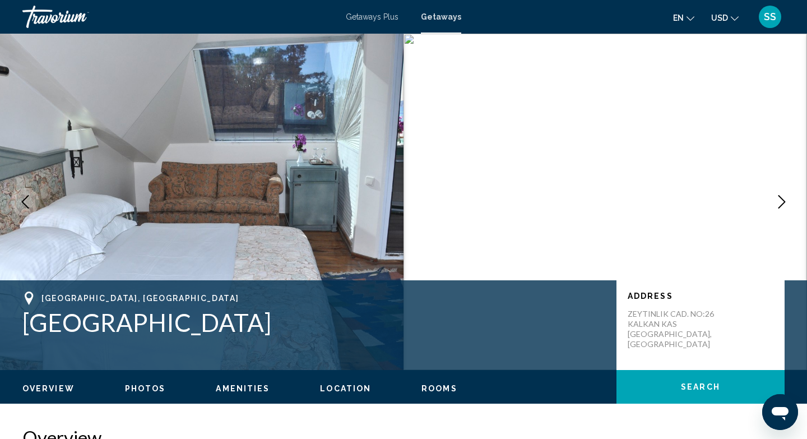
click at [779, 207] on icon "Next image" at bounding box center [782, 201] width 7 height 13
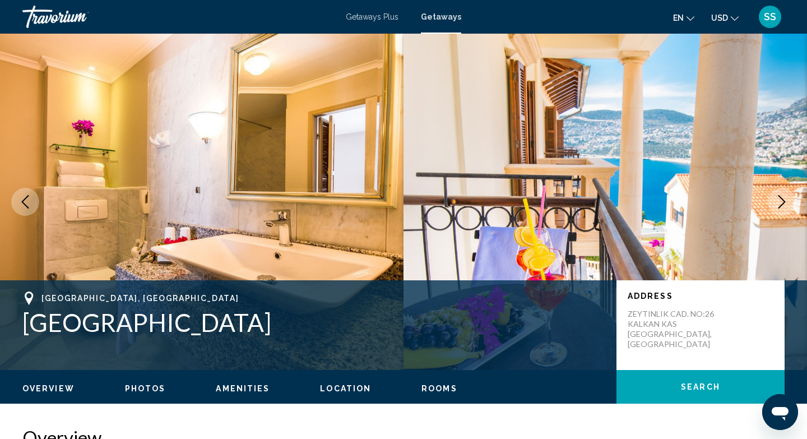
click at [779, 207] on icon "Next image" at bounding box center [782, 201] width 7 height 13
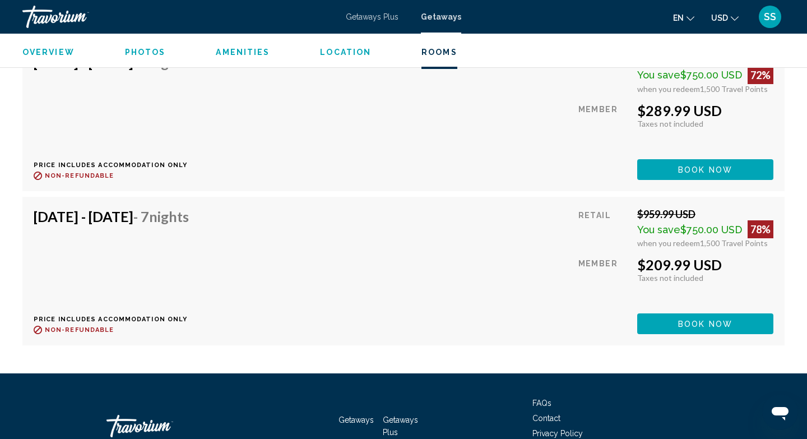
scroll to position [2198, 0]
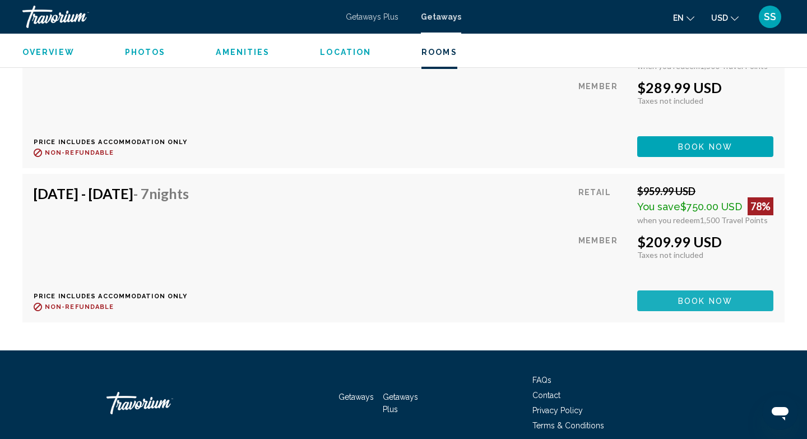
click at [720, 304] on span "Book now" at bounding box center [705, 301] width 54 height 9
